Goal: Feedback & Contribution: Submit feedback/report problem

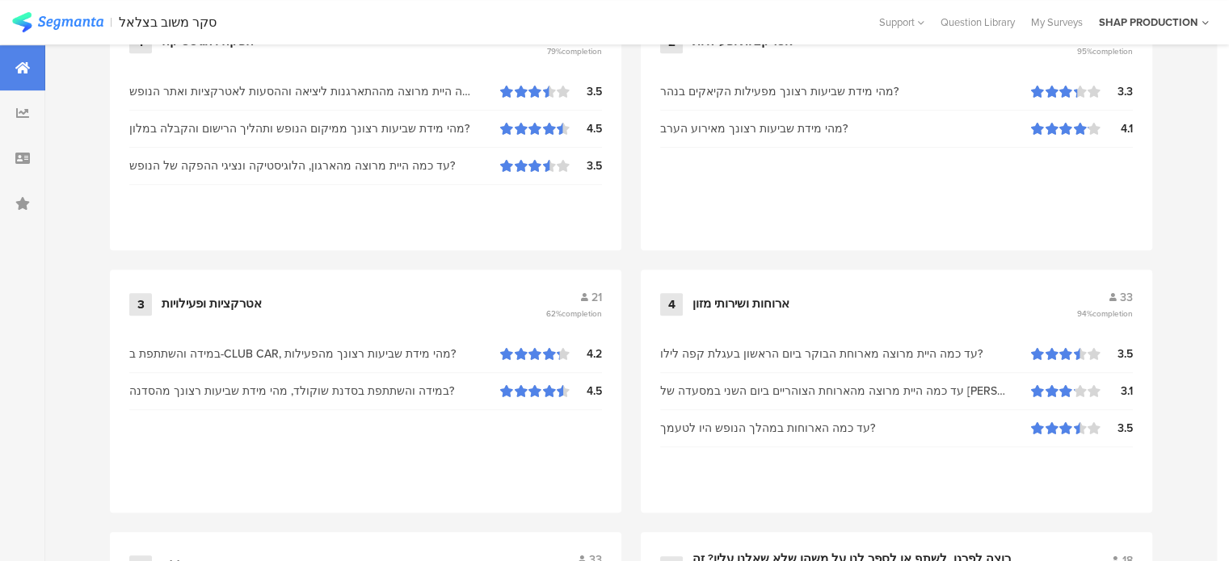
scroll to position [615, 0]
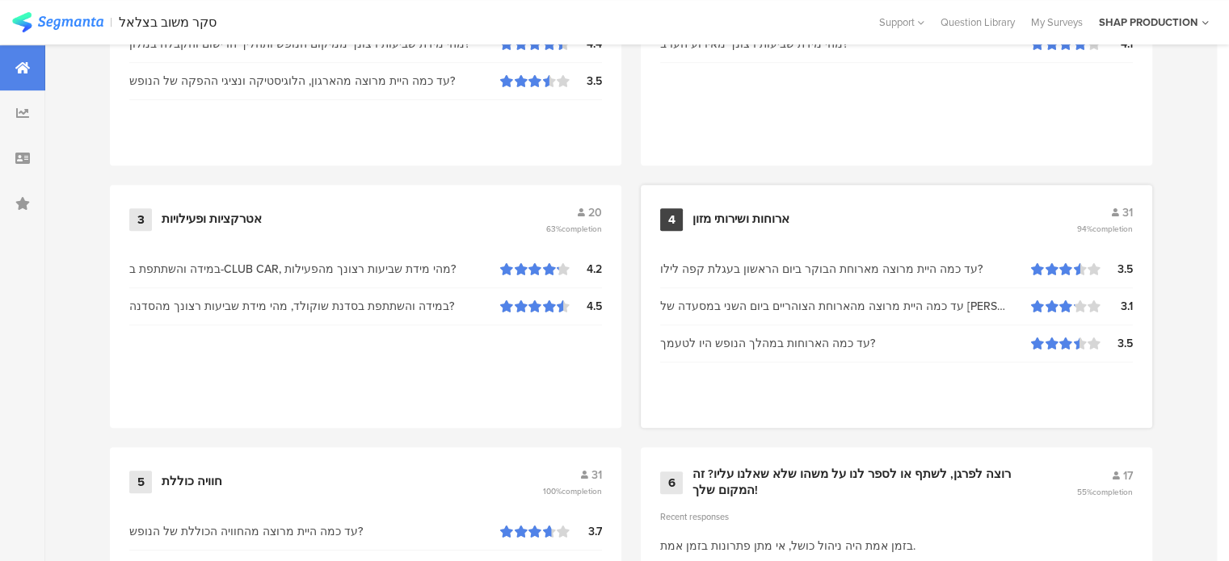
scroll to position [1019, 0]
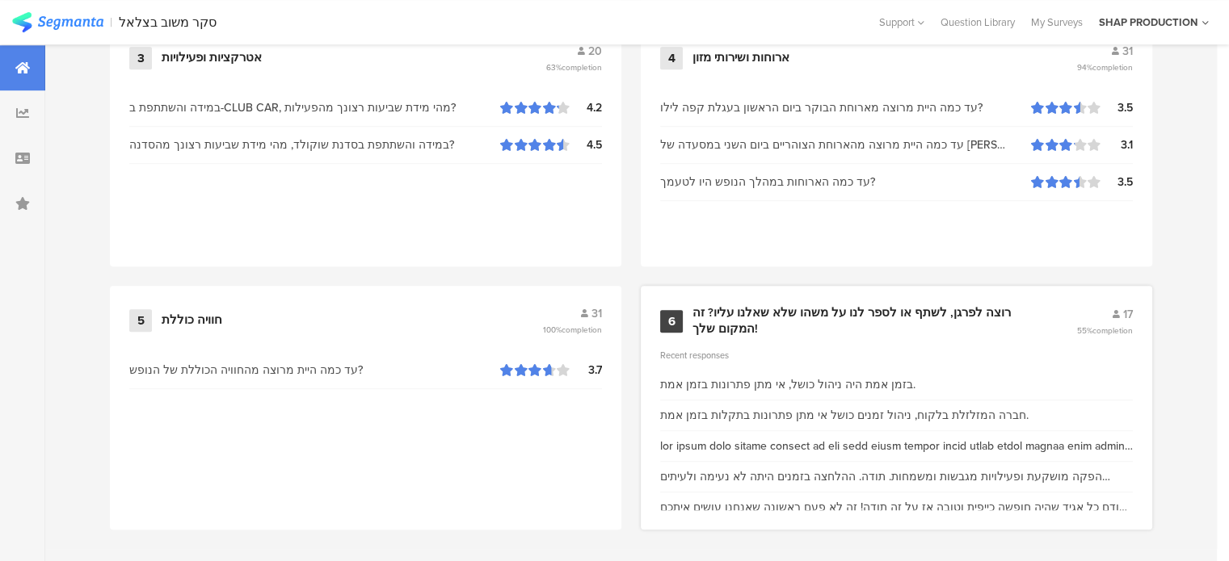
click at [808, 295] on div "6 רוצה לפרגן, לשתף או לספר לנו על משהו שלא שאלנו עליו? זה המקום שלך! 17 55% com…" at bounding box center [896, 408] width 511 height 244
click at [807, 314] on div "רוצה לפרגן, לשתף או לספר לנו על משהו שלא שאלנו עליו? זה המקום שלך!" at bounding box center [864, 321] width 345 height 32
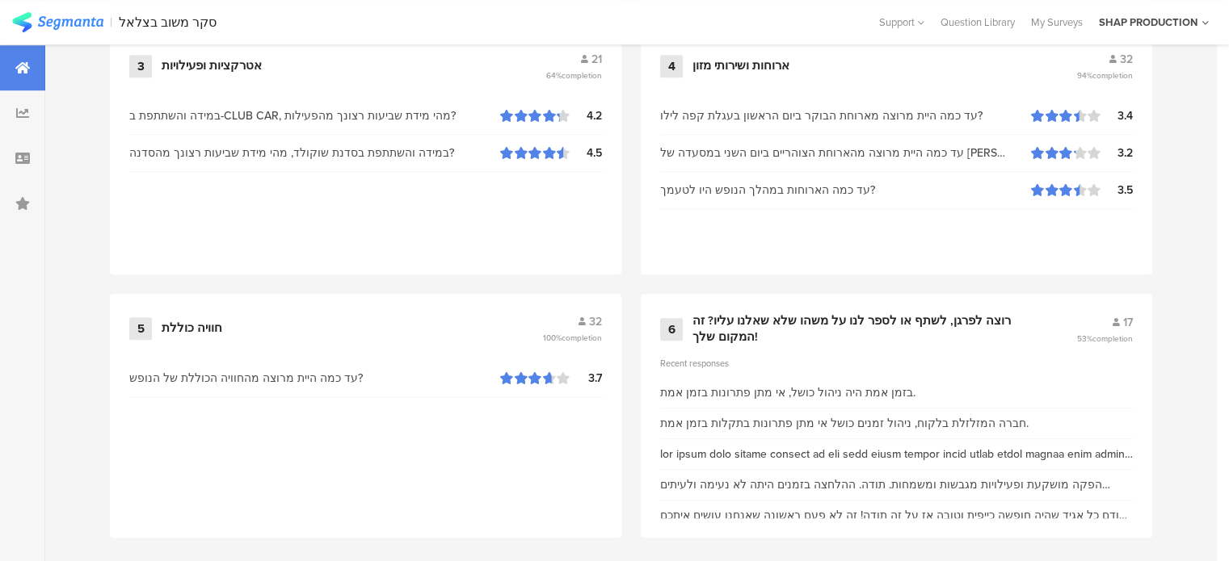
scroll to position [1019, 0]
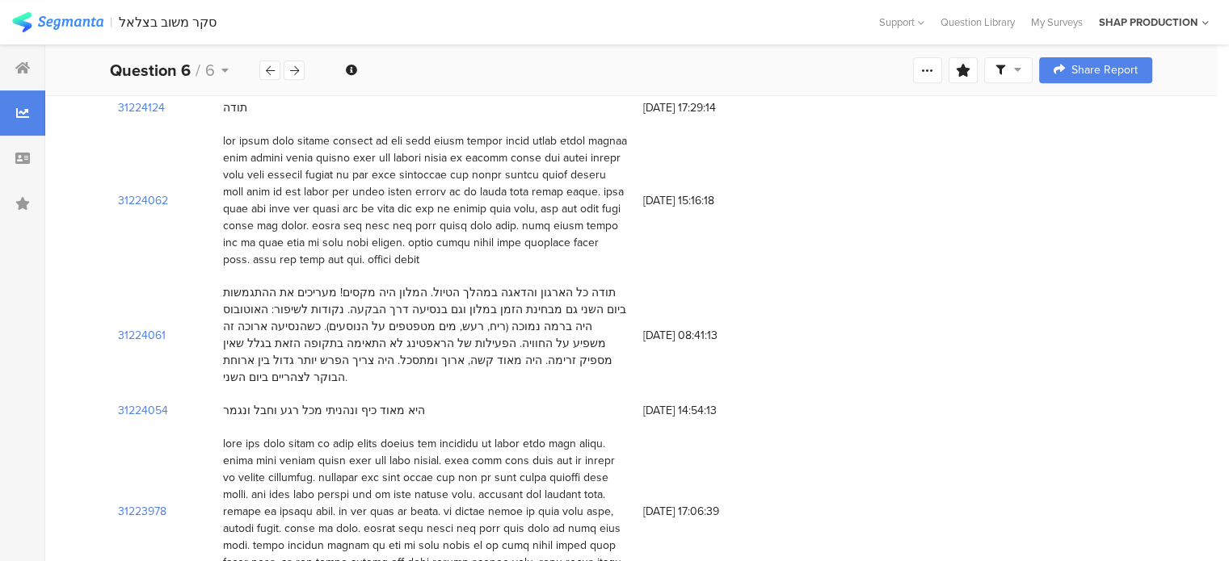
scroll to position [876, 0]
